Goal: Obtain resource: Obtain resource

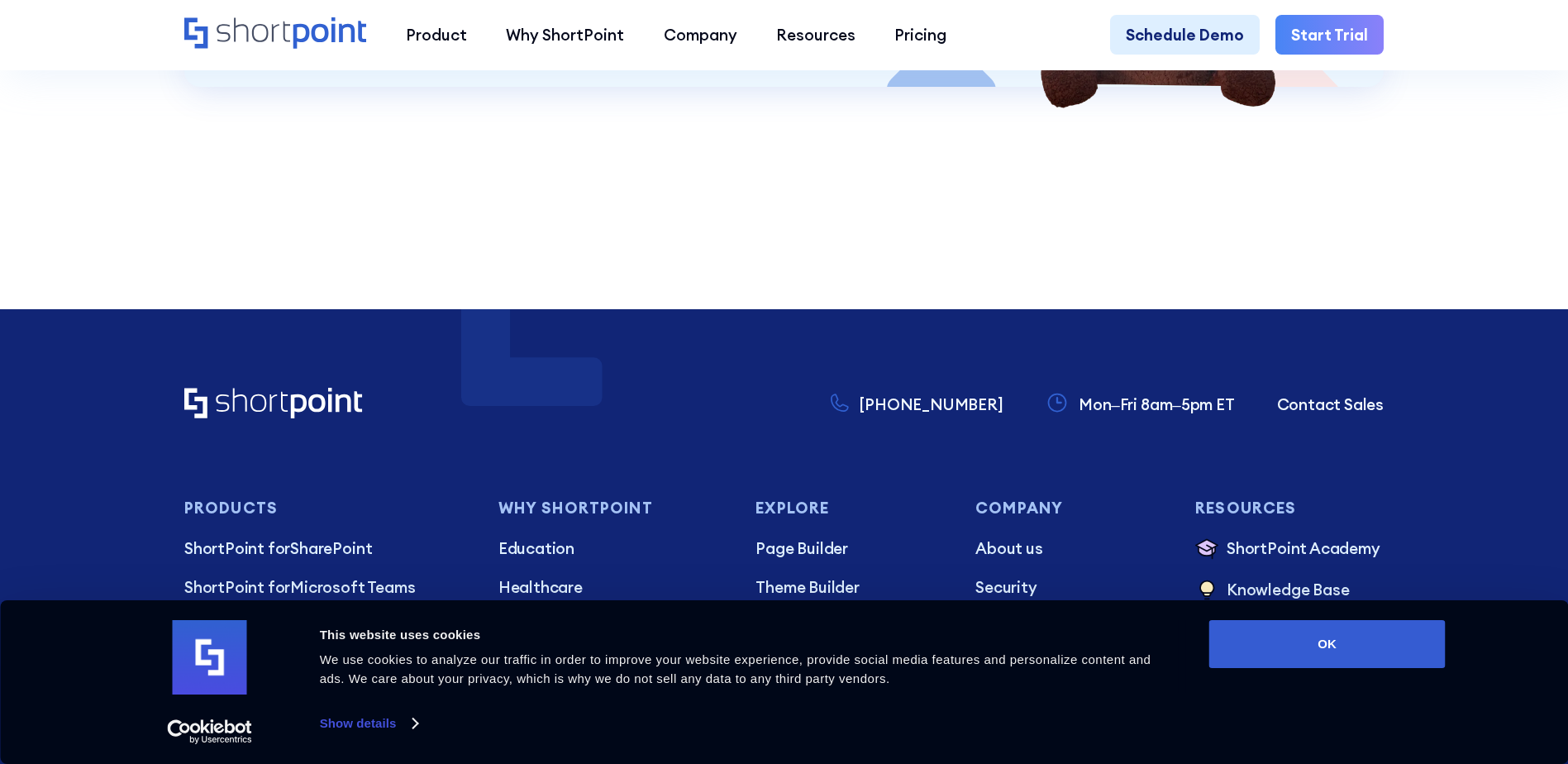
scroll to position [4439, 0]
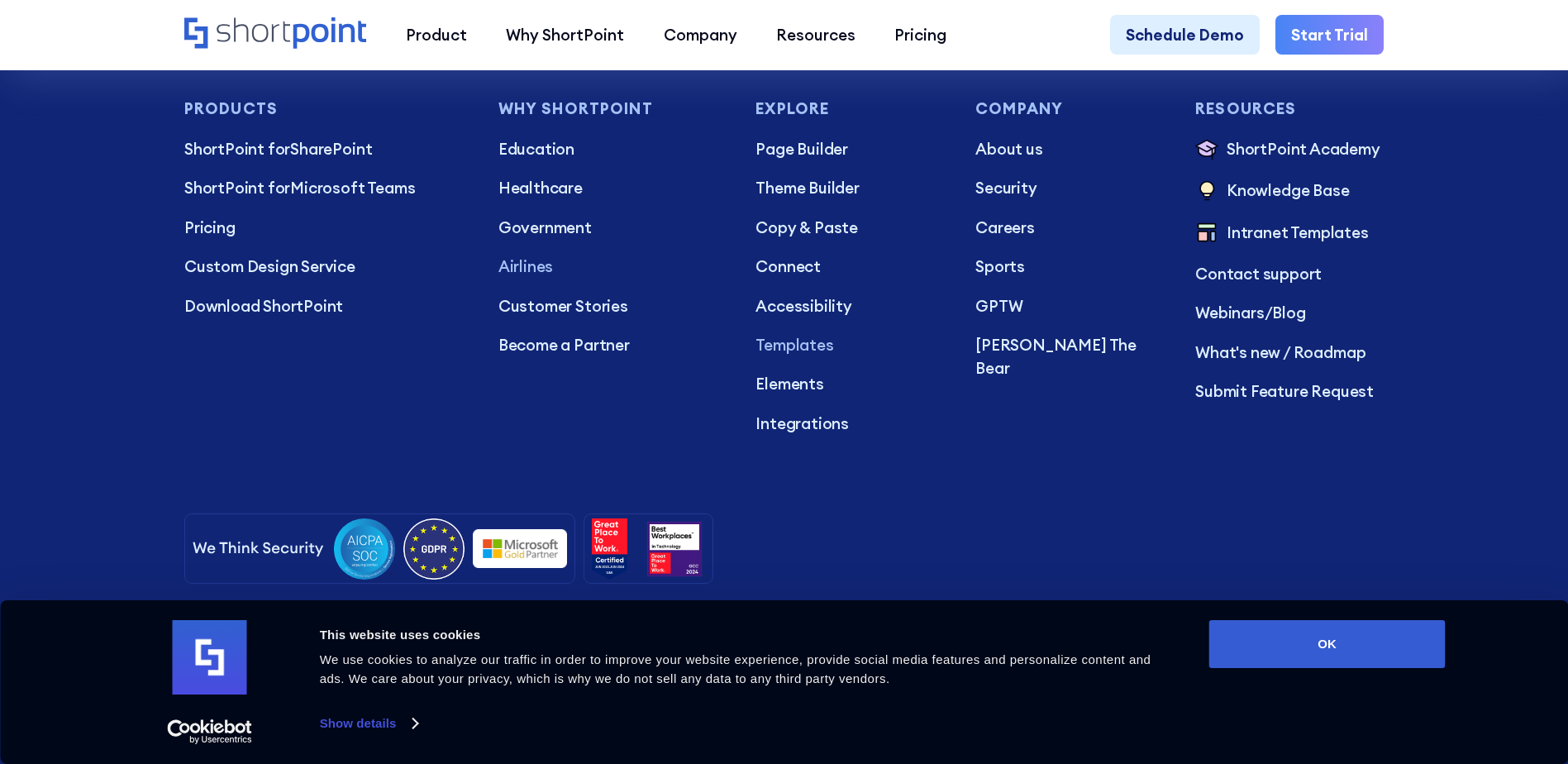
click at [785, 336] on p "Templates" at bounding box center [850, 345] width 188 height 23
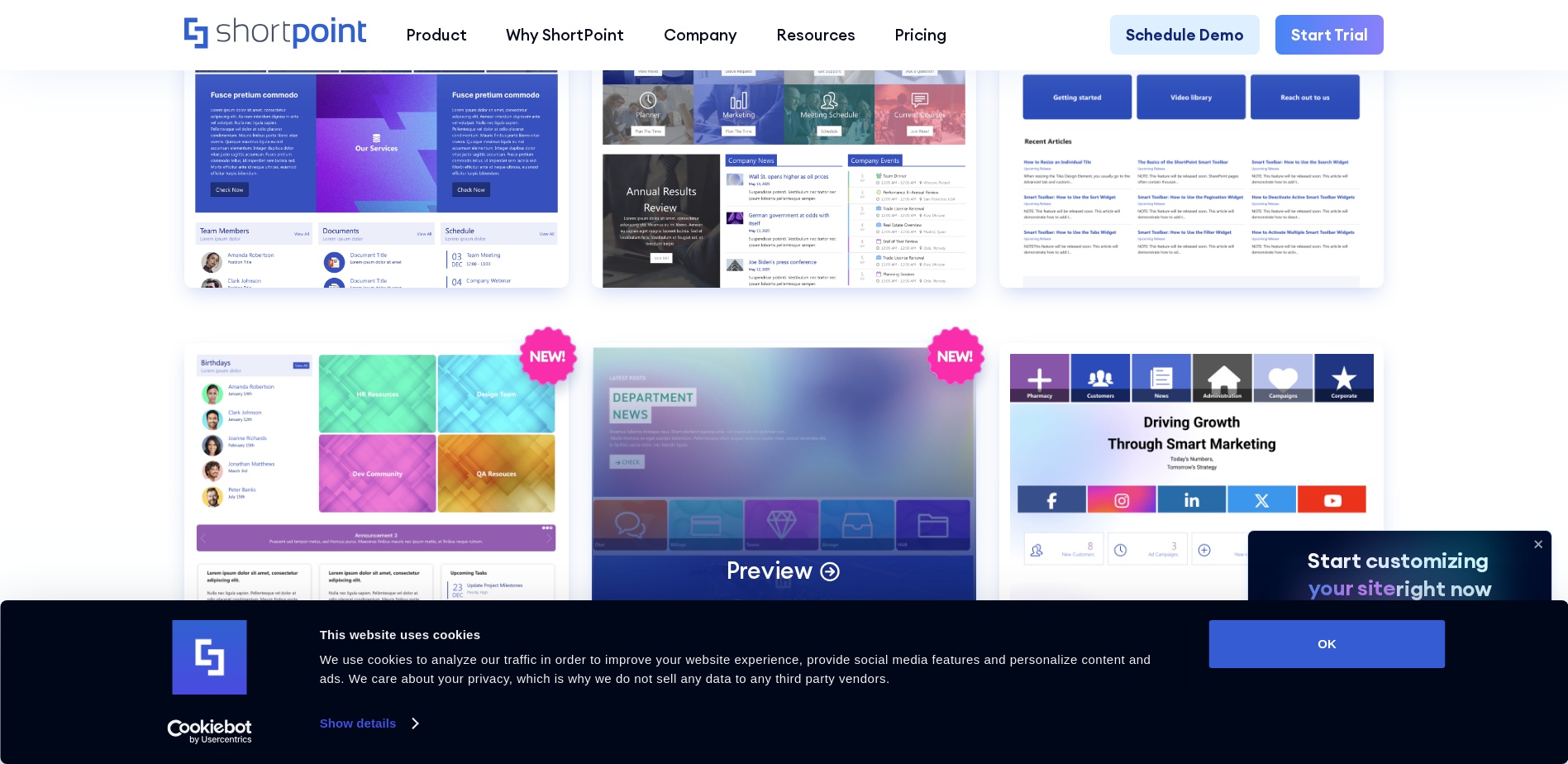
scroll to position [4135, 0]
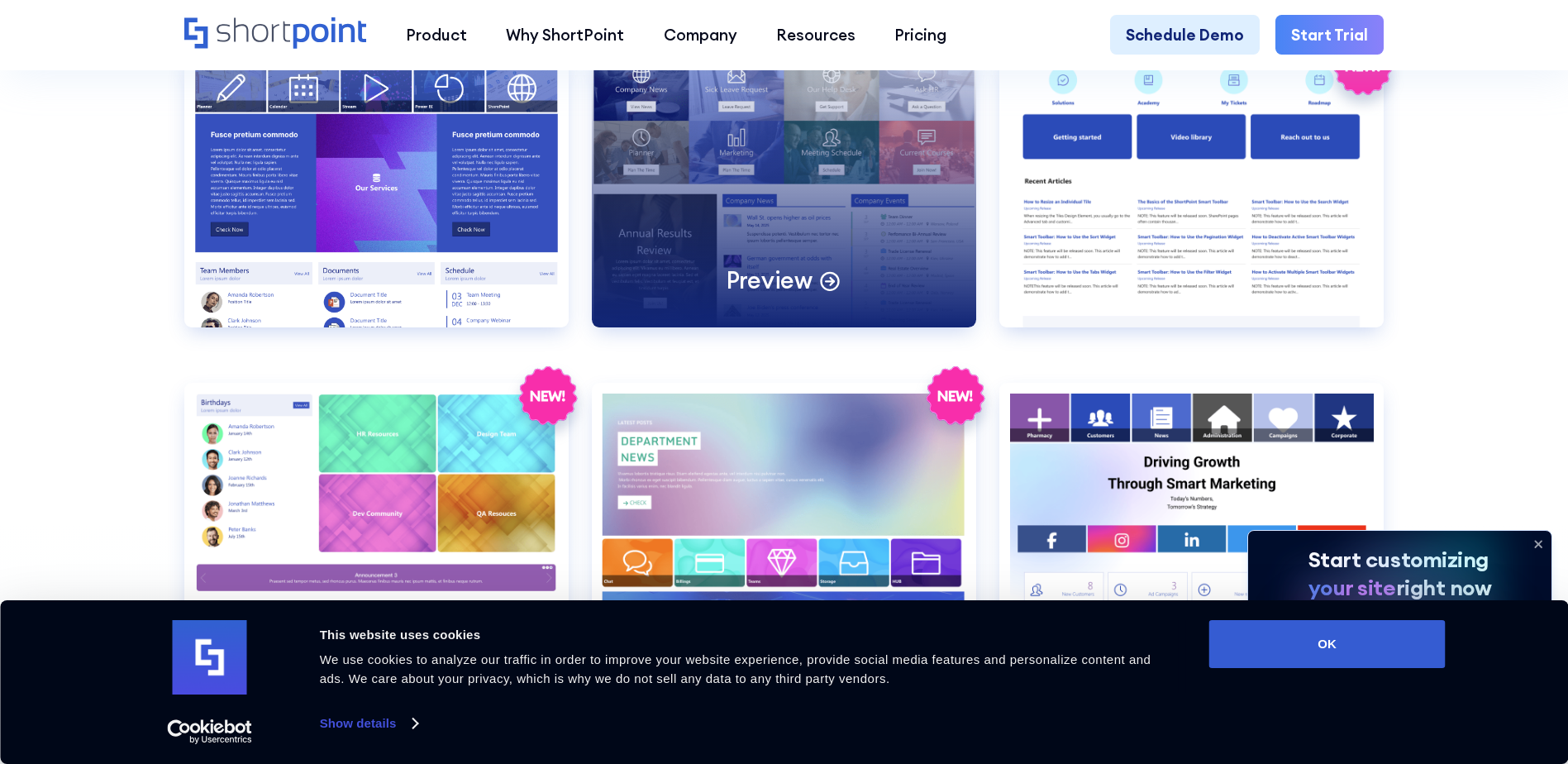
click at [780, 160] on div "Preview" at bounding box center [784, 190] width 384 height 274
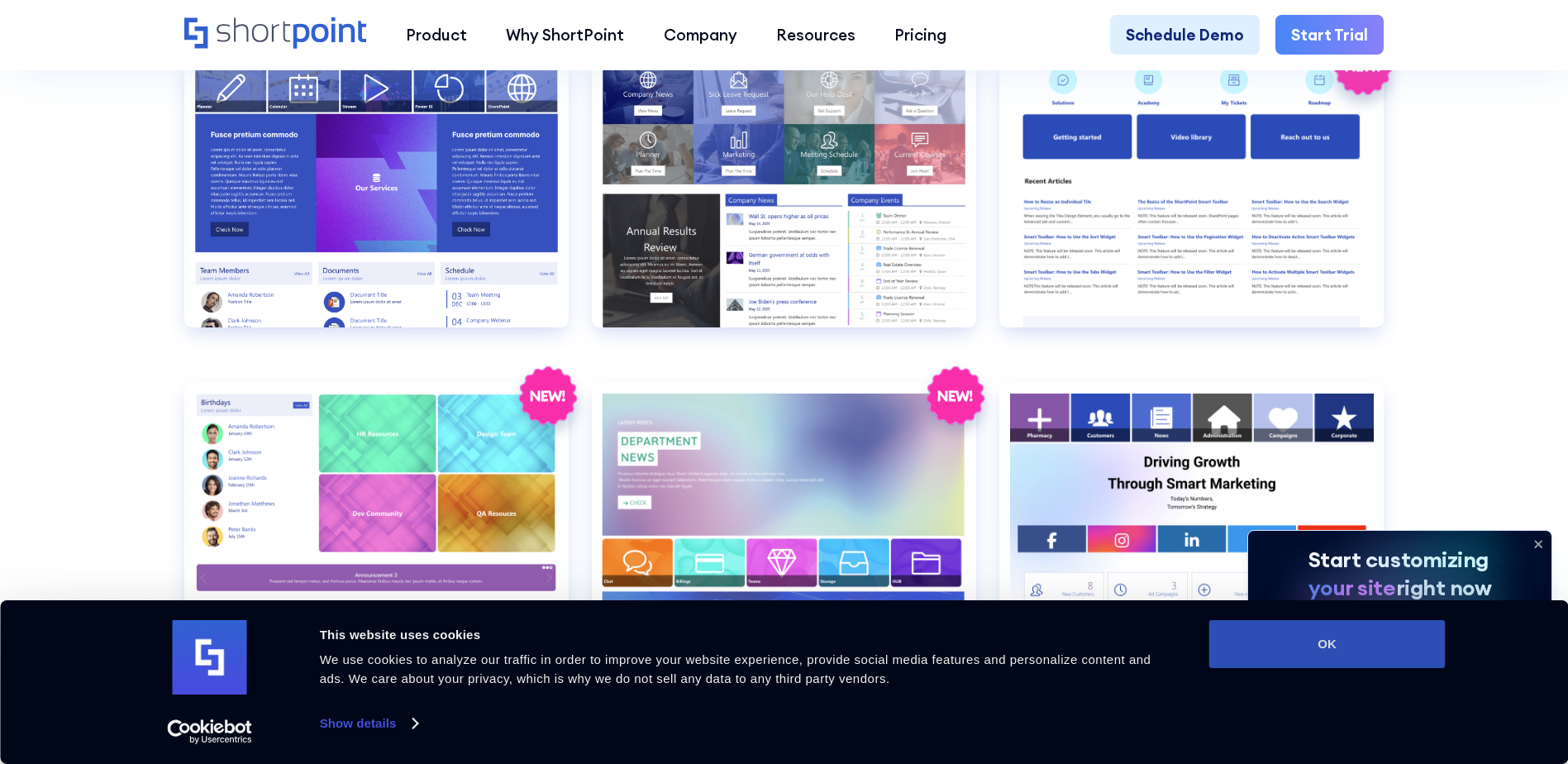
click at [1343, 642] on button "OK" at bounding box center [1328, 644] width 237 height 48
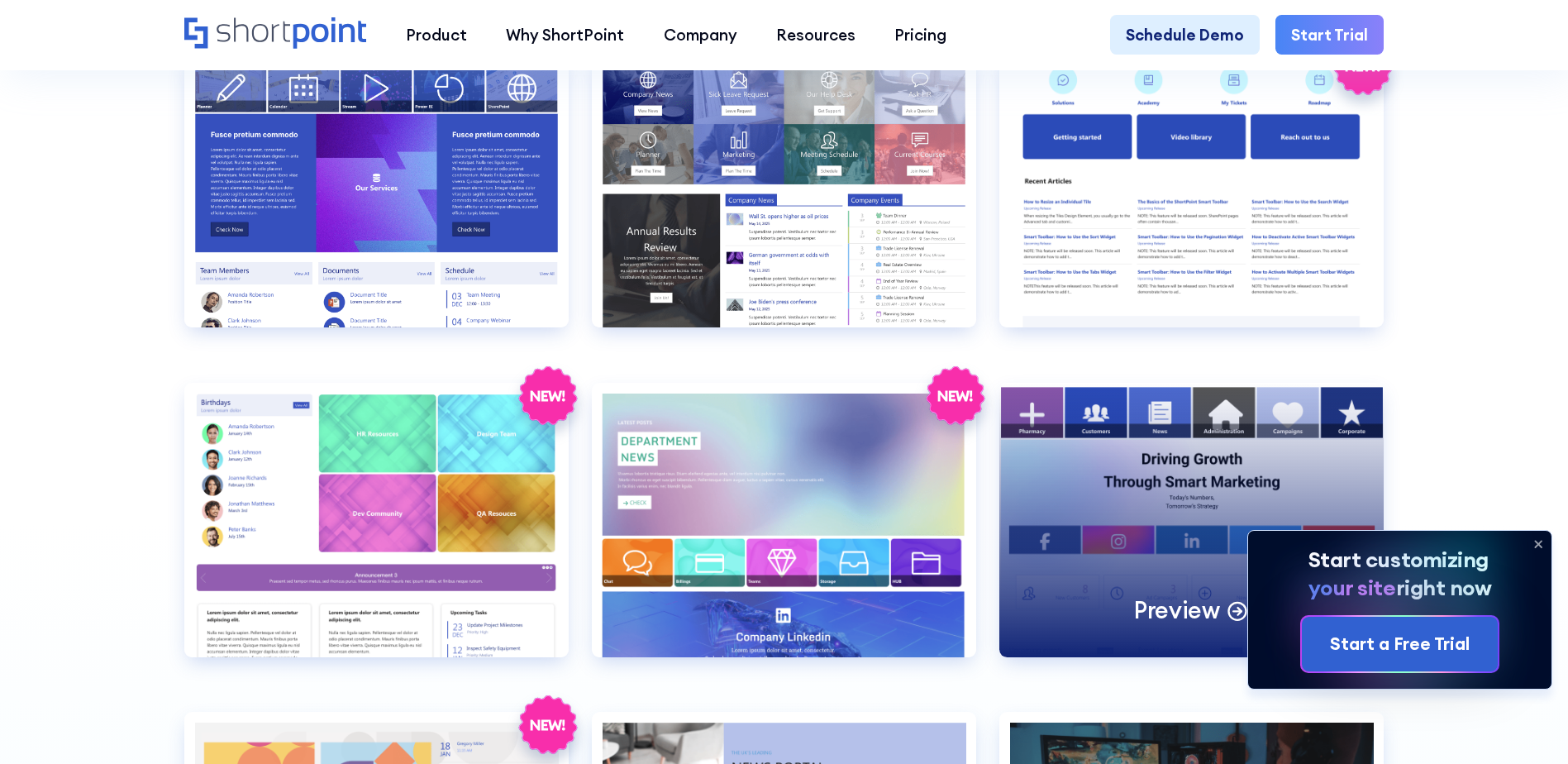
scroll to position [0, 0]
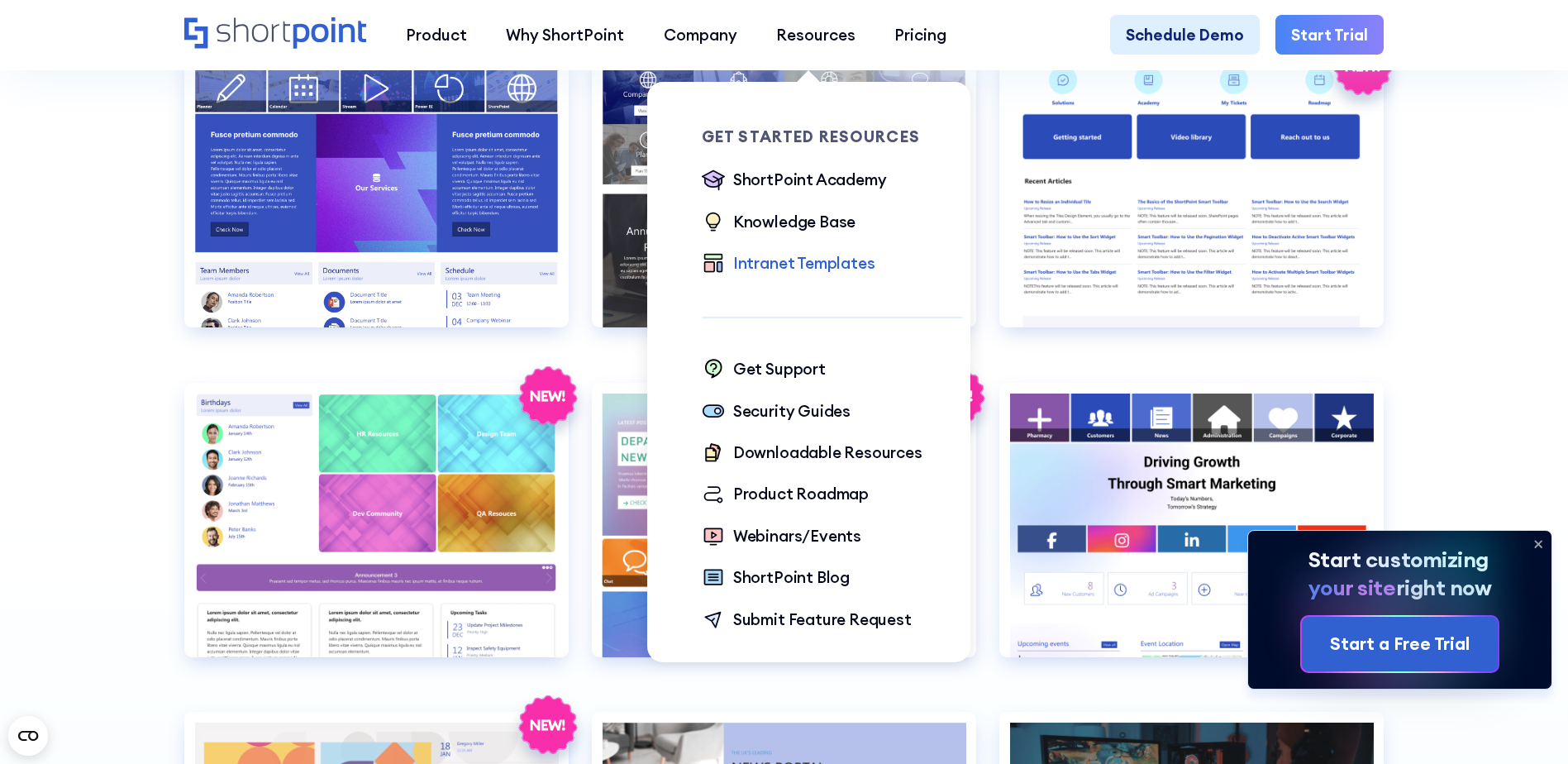
click at [810, 260] on div "Intranet Templates" at bounding box center [803, 263] width 142 height 23
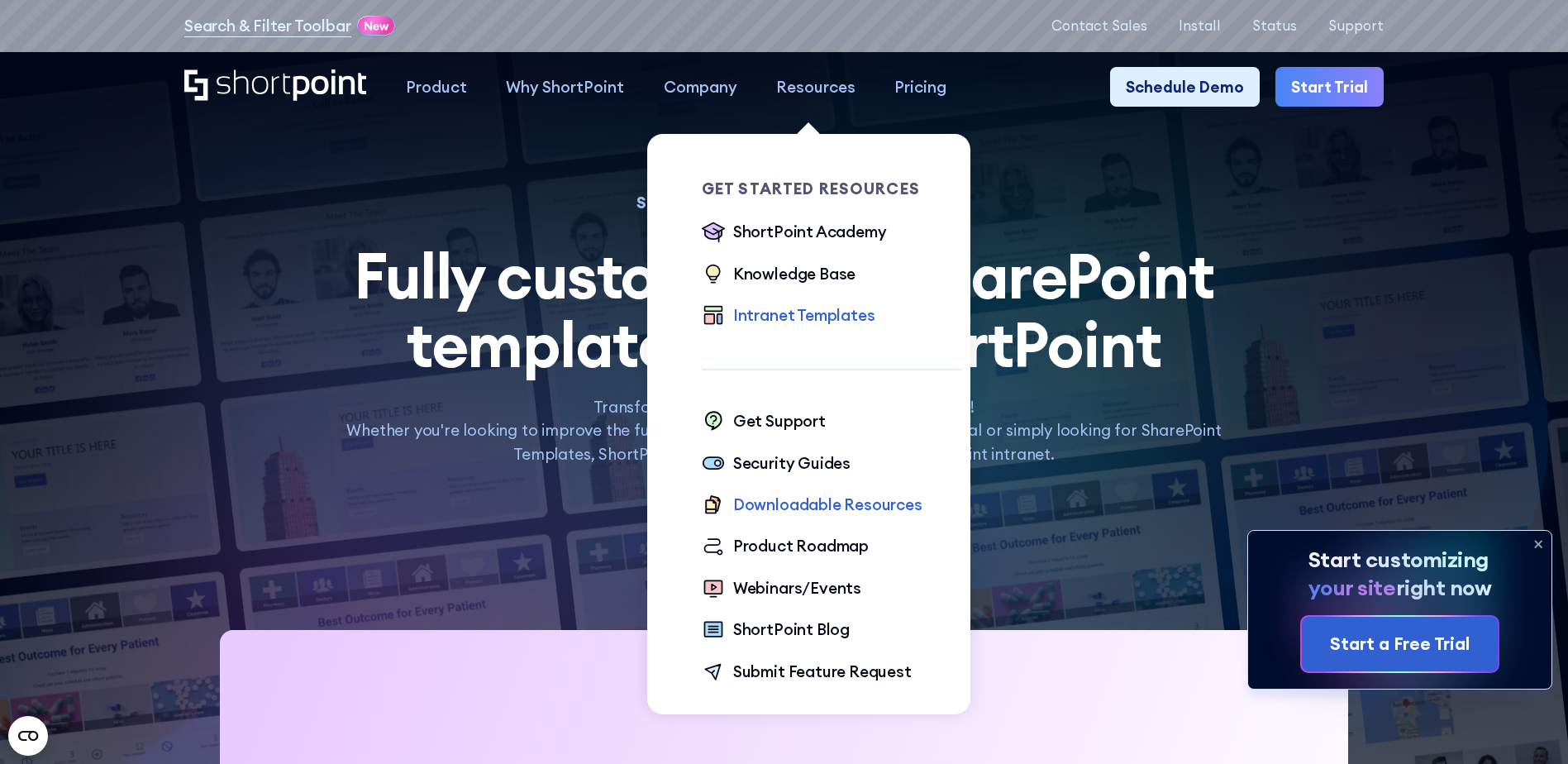
click at [839, 510] on div "Downloadable Resources" at bounding box center [827, 504] width 189 height 23
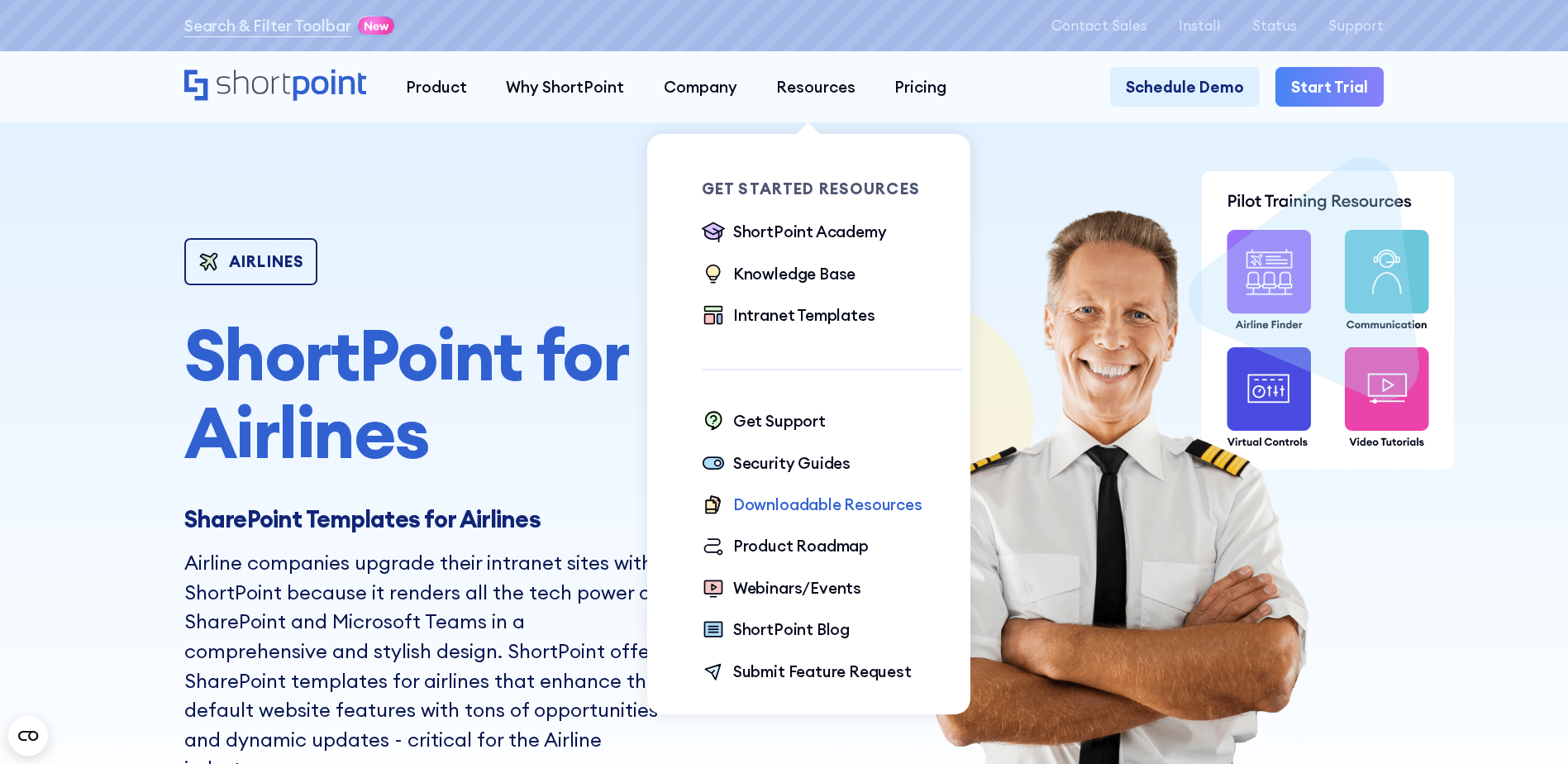
click at [797, 513] on div "Downloadable Resources" at bounding box center [827, 504] width 189 height 23
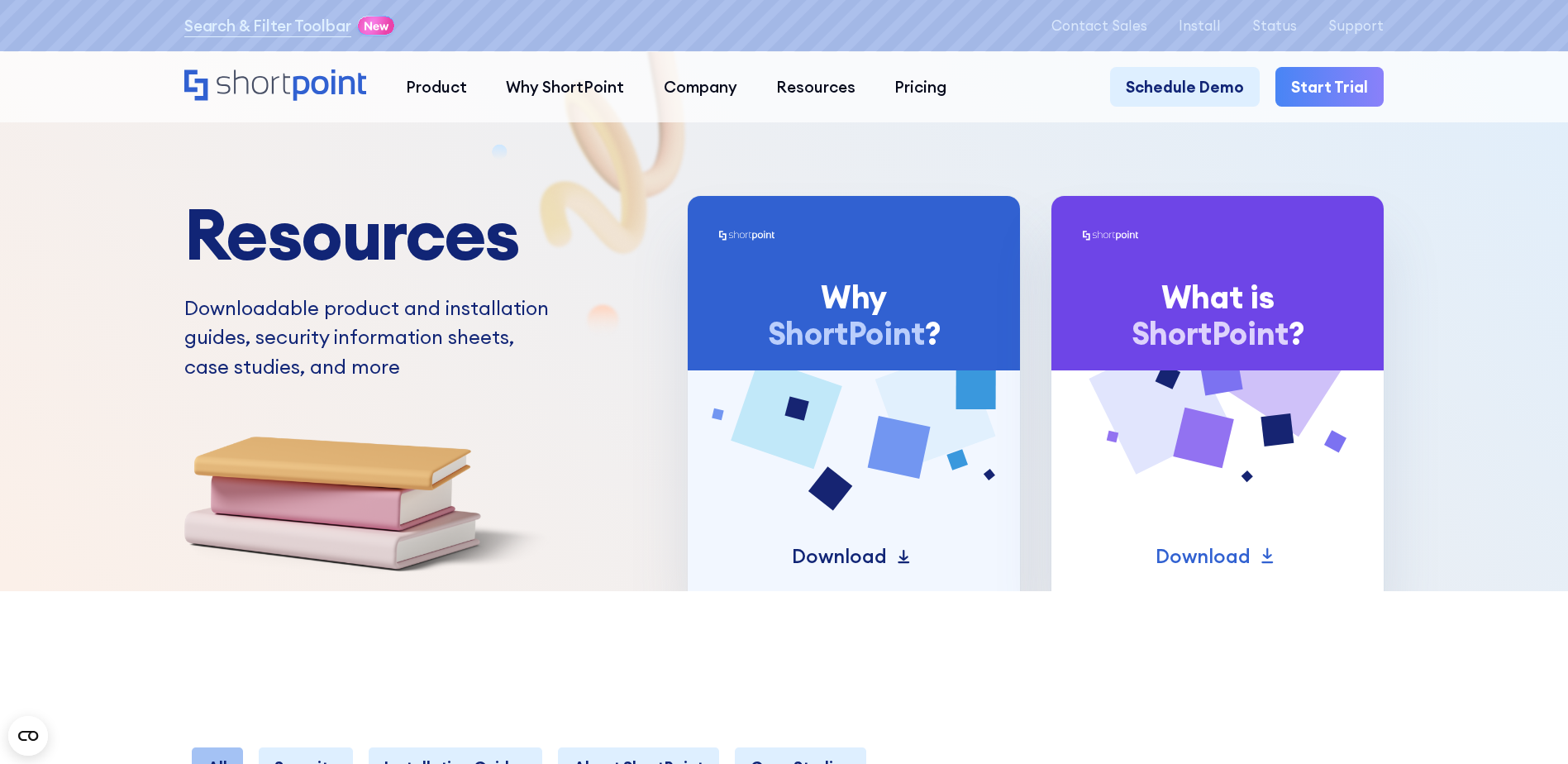
click at [860, 572] on p "Download" at bounding box center [839, 556] width 95 height 30
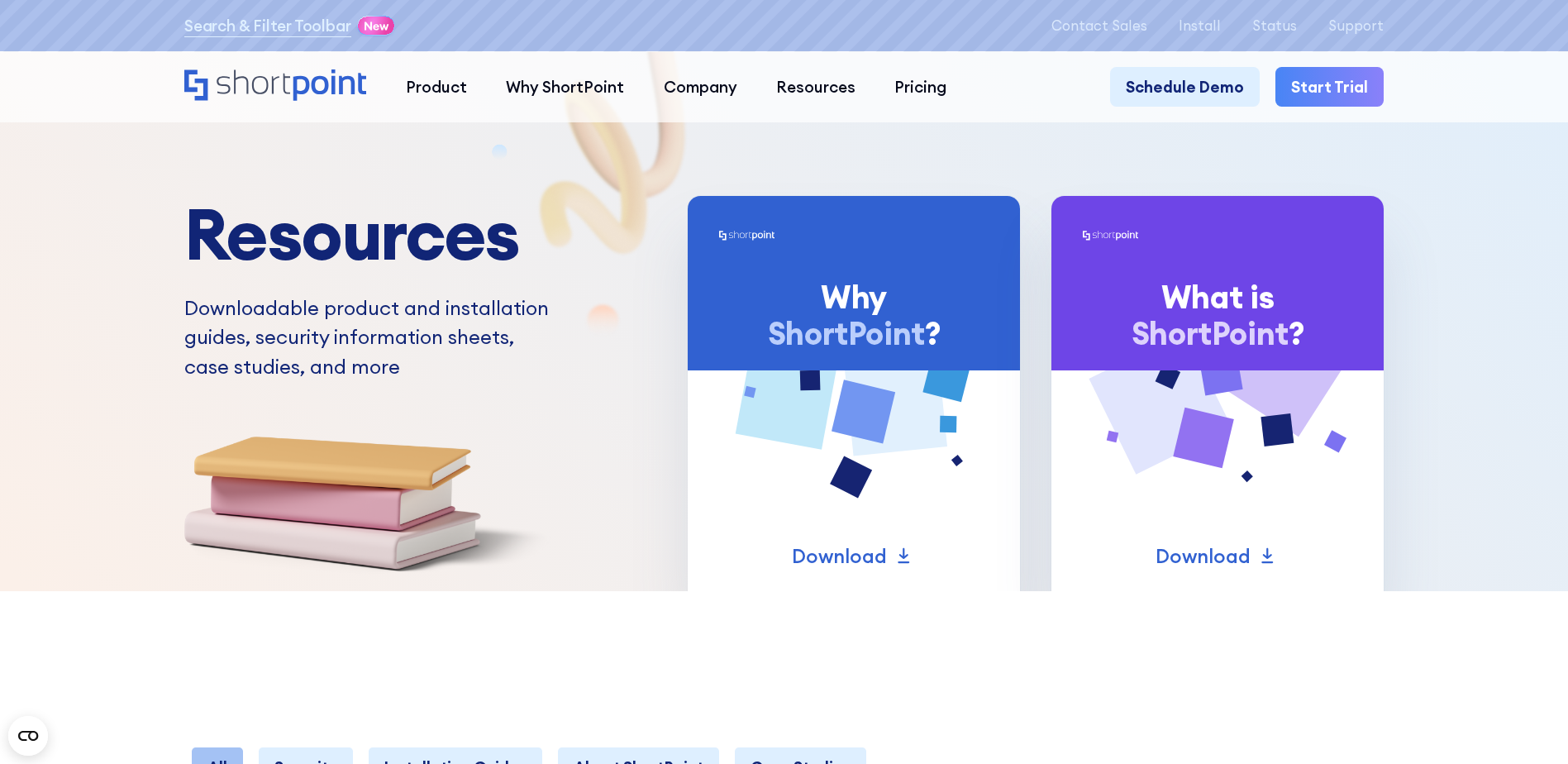
drag, startPoint x: 1133, startPoint y: 148, endPoint x: 608, endPoint y: 149, distance: 525.0
click at [605, 151] on img at bounding box center [616, 170] width 264 height 340
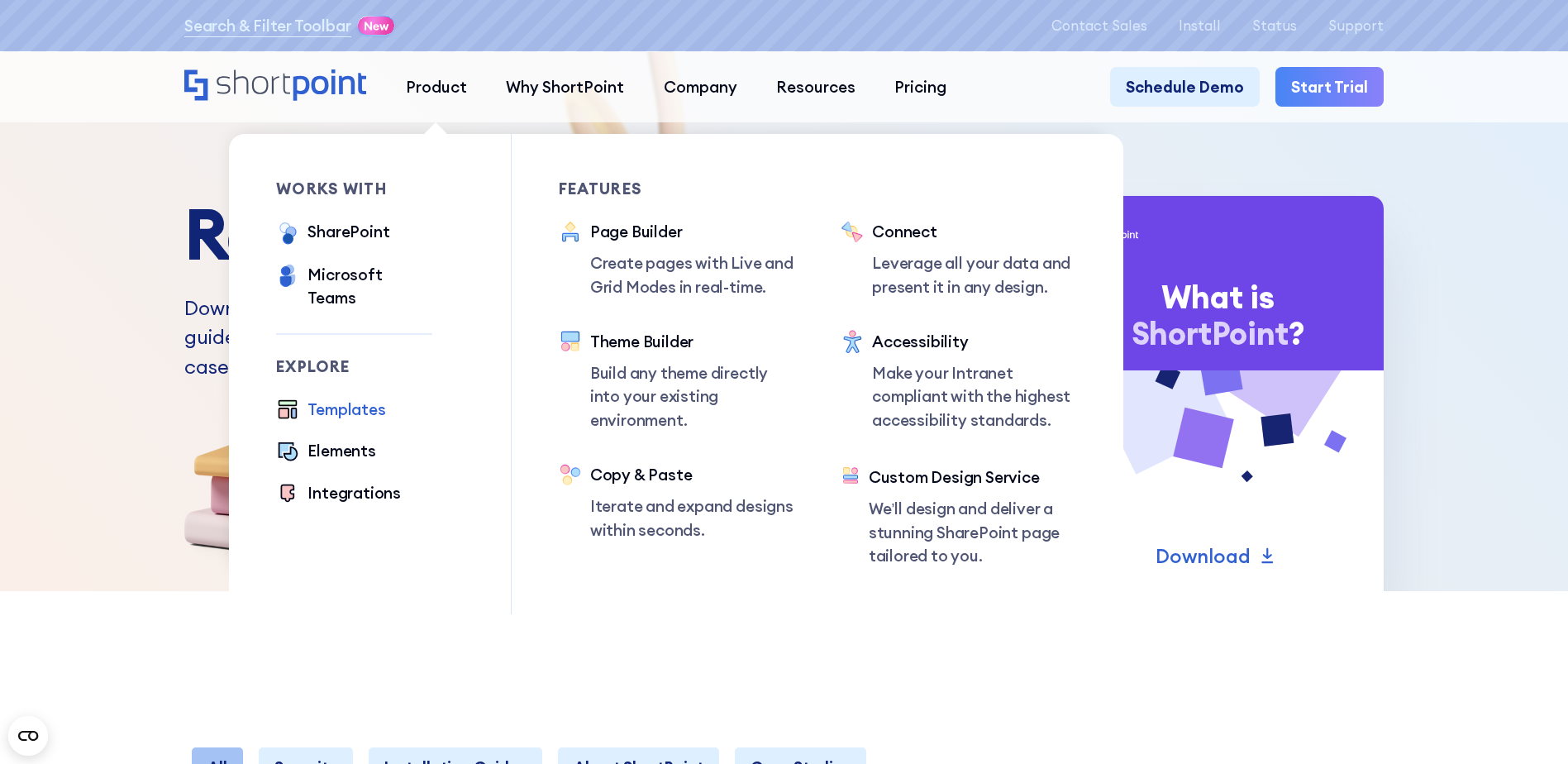
click at [365, 398] on div "Templates" at bounding box center [347, 410] width 77 height 23
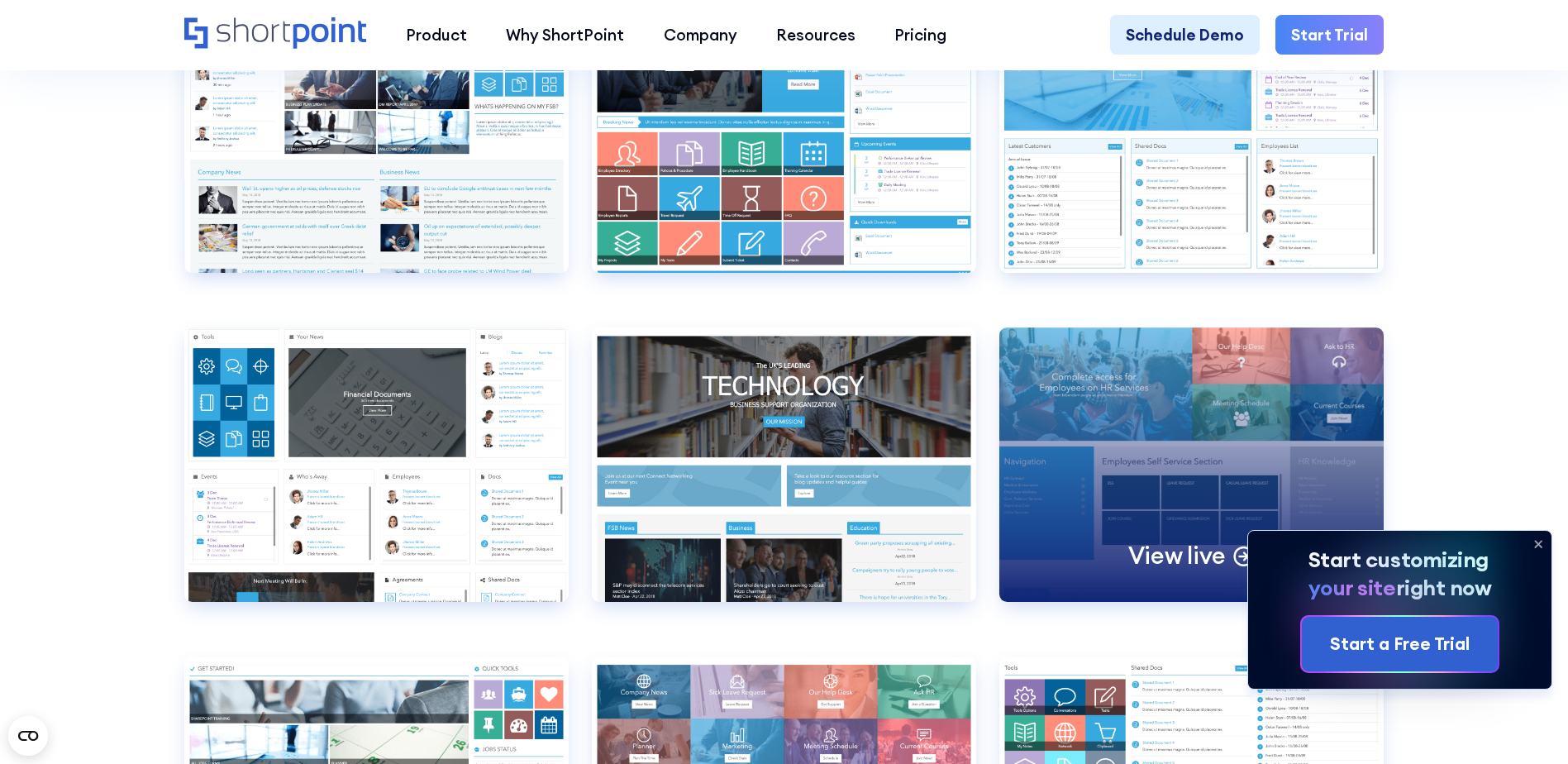
scroll to position [8435, 0]
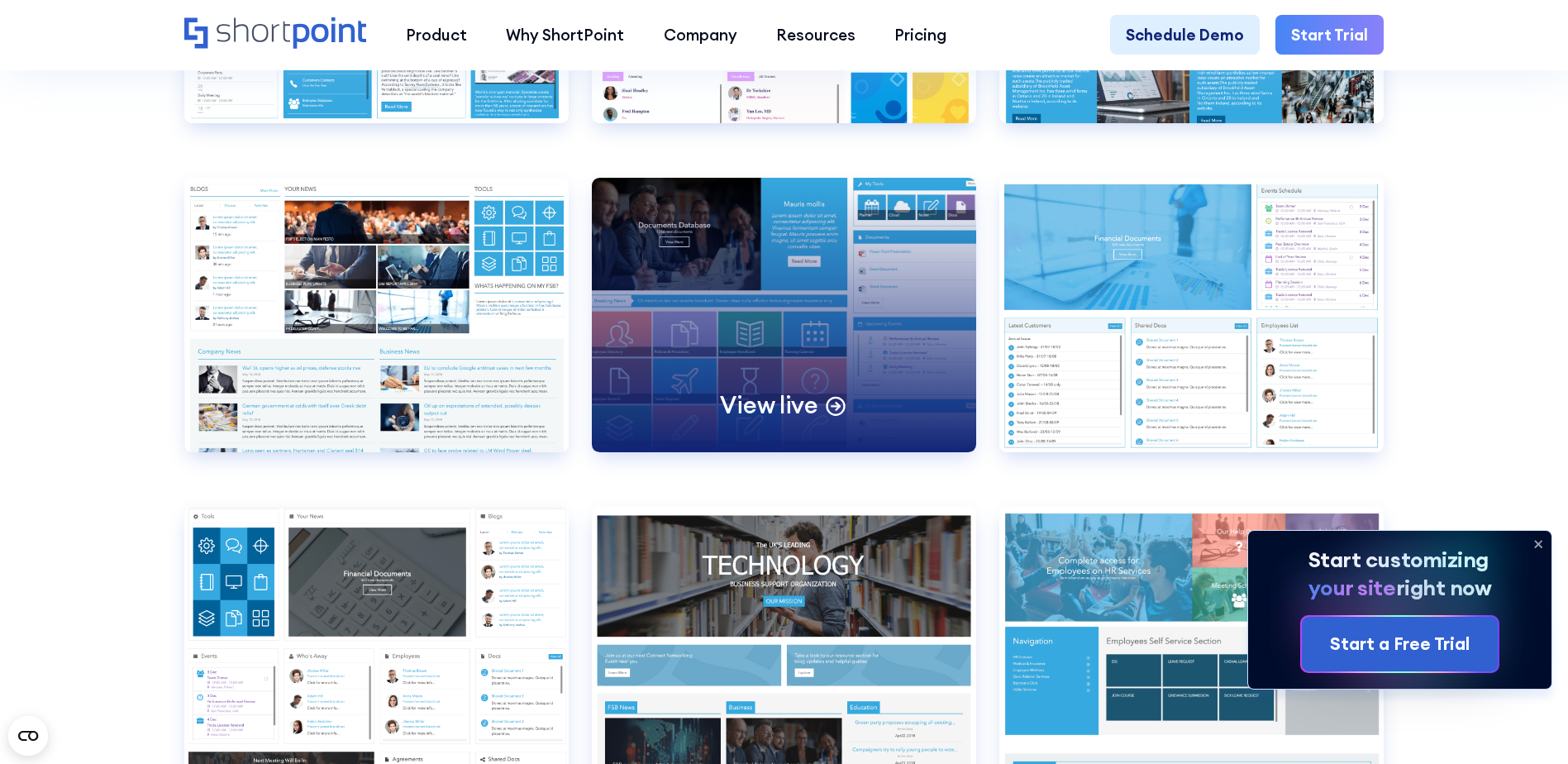
click at [833, 416] on icon at bounding box center [836, 405] width 23 height 23
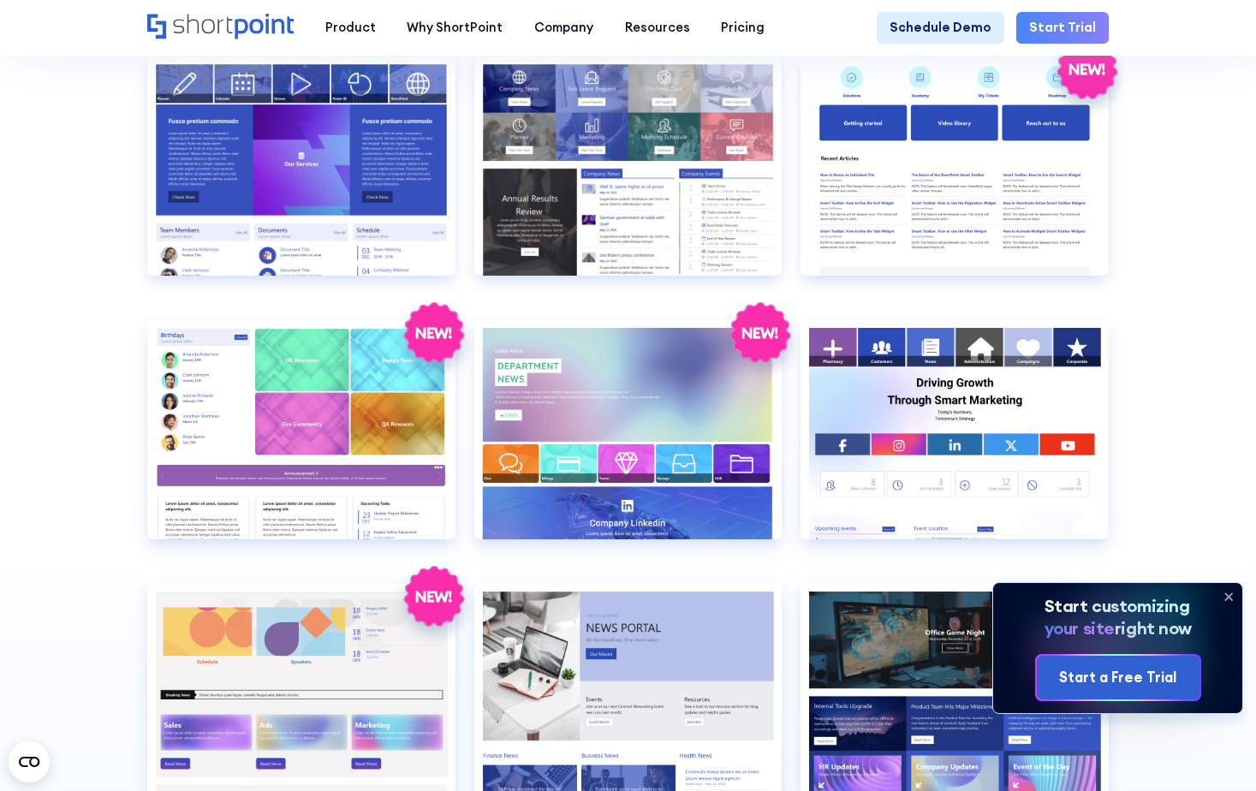
scroll to position [2867, 0]
